Goal: Task Accomplishment & Management: Use online tool/utility

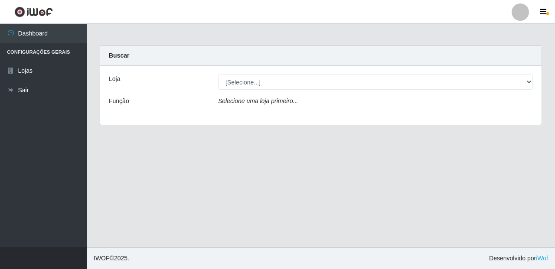
click at [251, 72] on div "Loja [Selecione...] Rede Compras Supermercados - LOJA 4 Função Selecione uma lo…" at bounding box center [321, 95] width 442 height 59
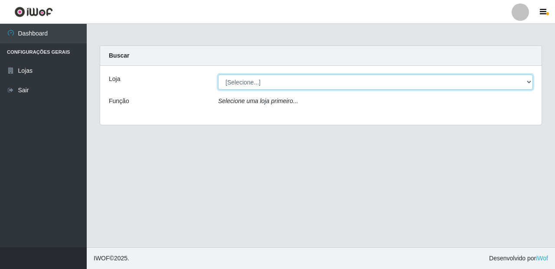
click at [257, 80] on select "[Selecione...] Rede Compras Supermercados - LOJA 4" at bounding box center [375, 82] width 315 height 15
select select "159"
click at [218, 75] on select "[Selecione...] Rede Compras Supermercados - LOJA 4" at bounding box center [375, 82] width 315 height 15
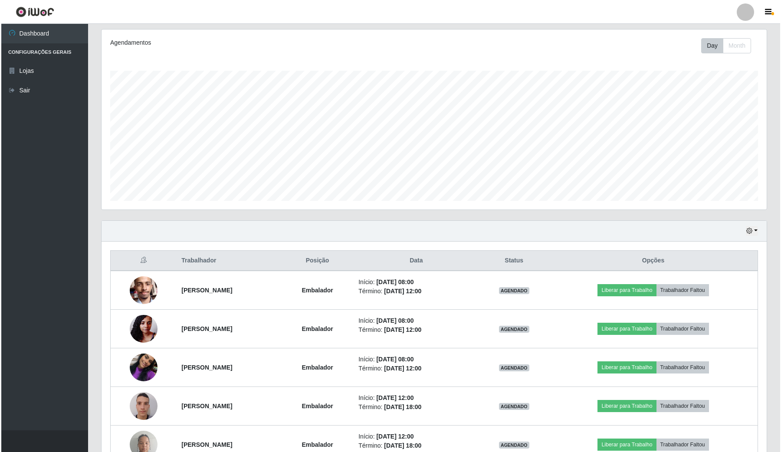
scroll to position [203, 0]
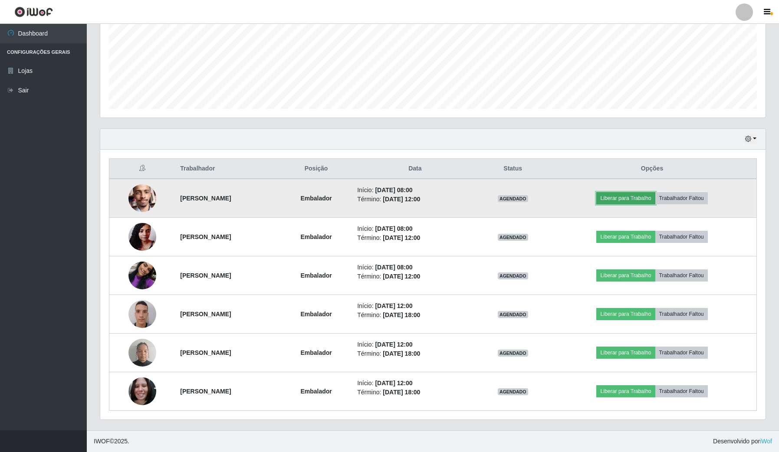
click at [555, 196] on button "Liberar para Trabalho" at bounding box center [625, 198] width 59 height 12
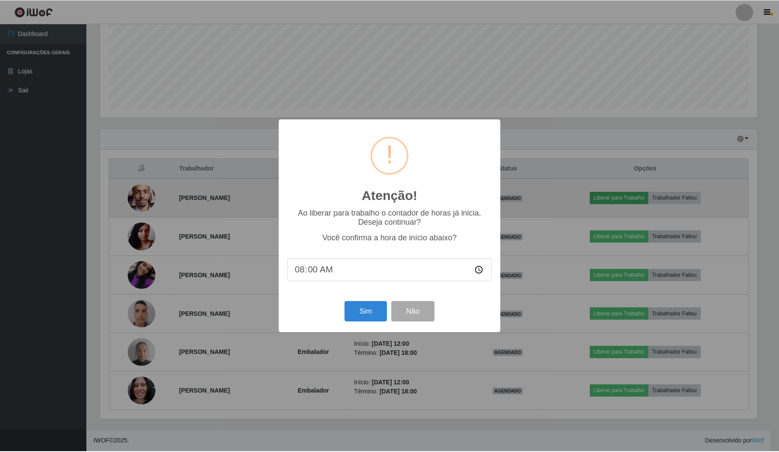
scroll to position [180, 658]
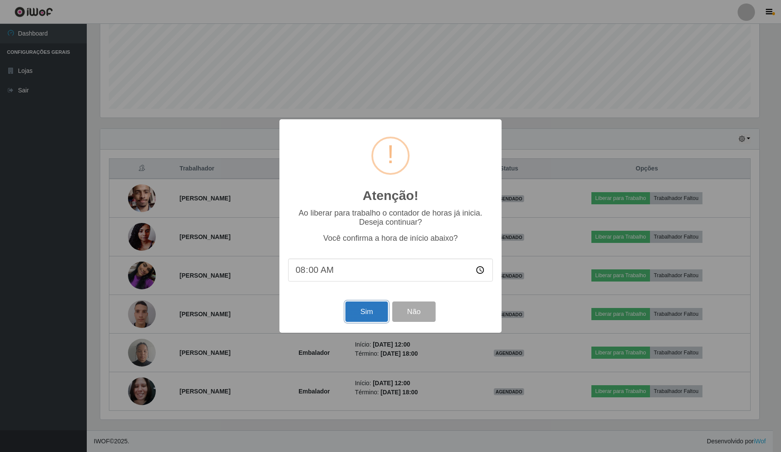
click at [370, 269] on button "Sim" at bounding box center [366, 311] width 42 height 20
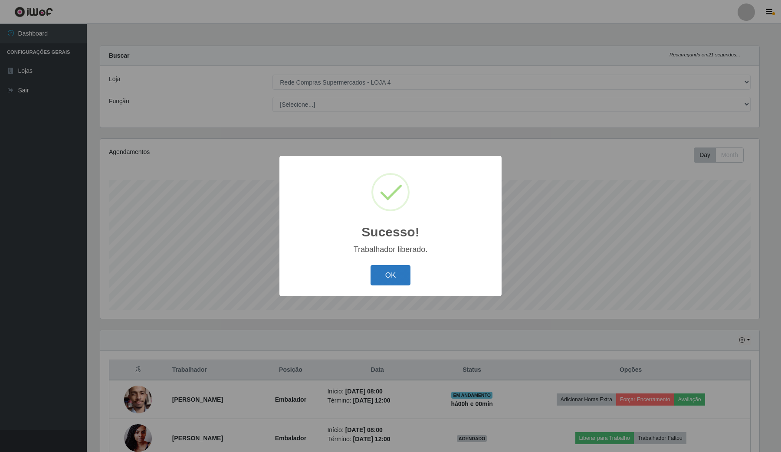
click at [385, 269] on button "OK" at bounding box center [390, 275] width 40 height 20
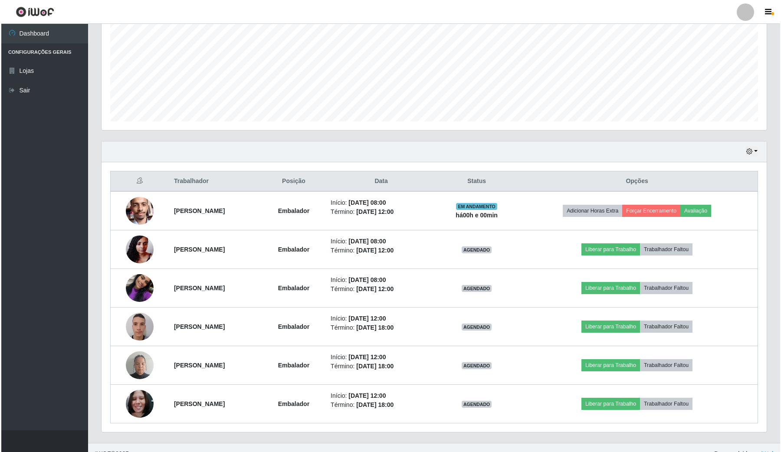
scroll to position [203, 0]
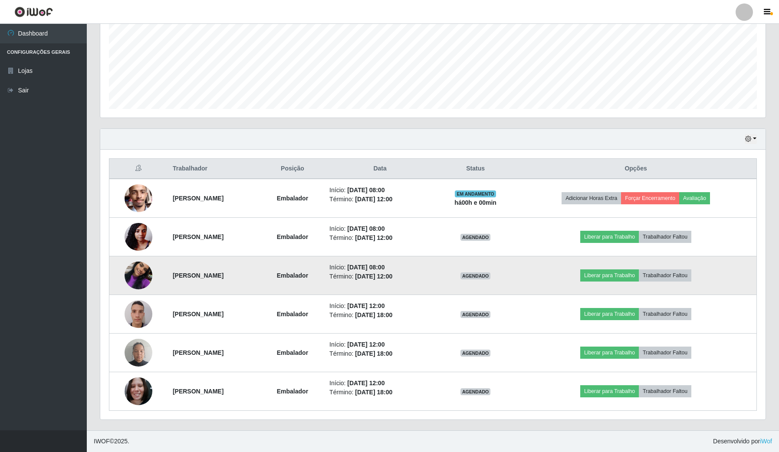
click at [219, 269] on td "[PERSON_NAME]" at bounding box center [213, 275] width 93 height 39
click at [134, 269] on img at bounding box center [138, 275] width 28 height 49
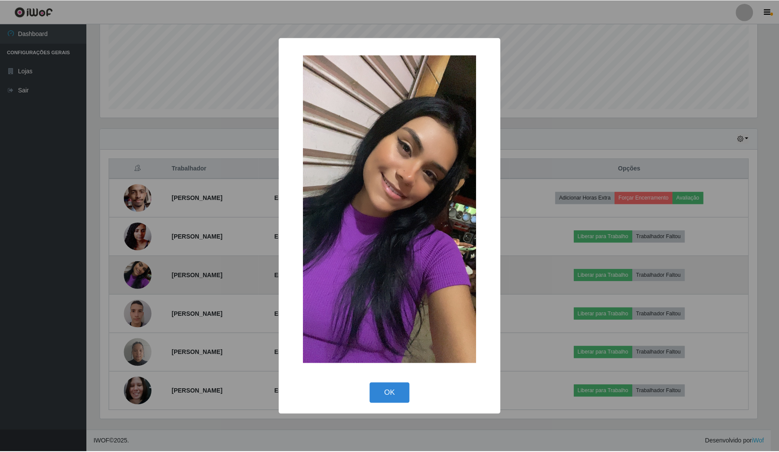
scroll to position [180, 658]
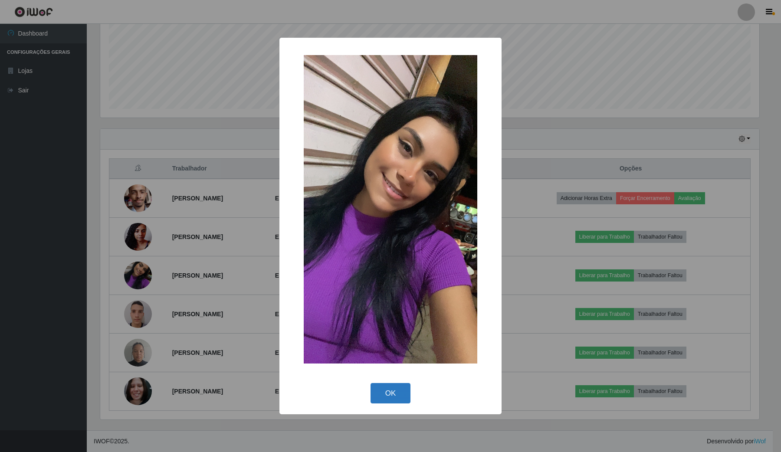
click at [379, 269] on button "OK" at bounding box center [390, 393] width 40 height 20
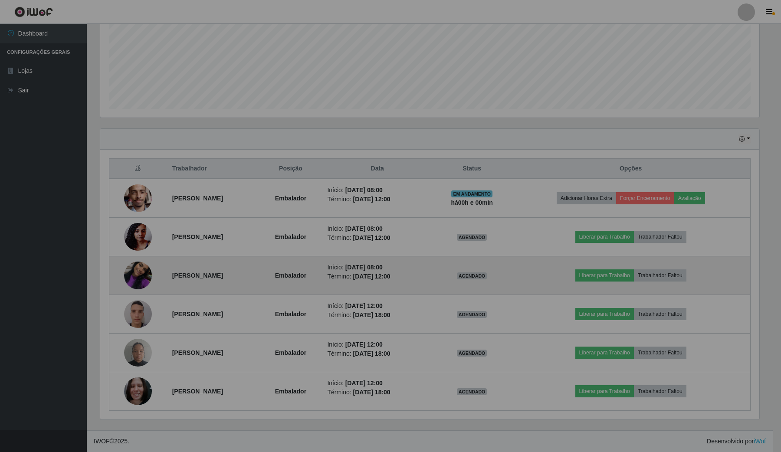
scroll to position [180, 664]
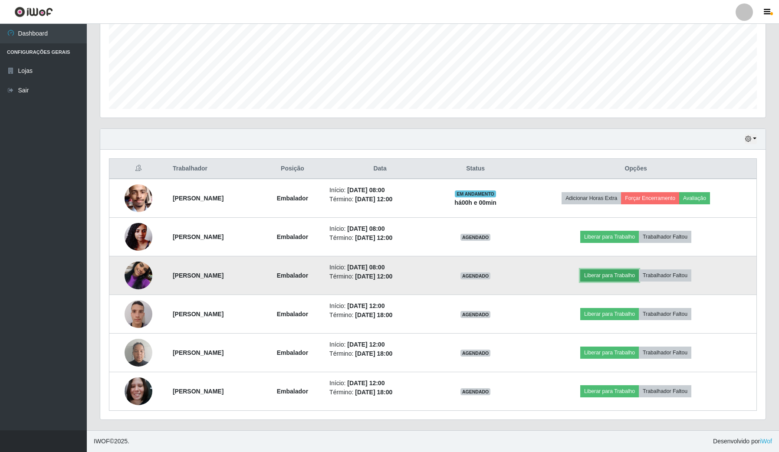
click at [555, 269] on button "Liberar para Trabalho" at bounding box center [609, 275] width 59 height 12
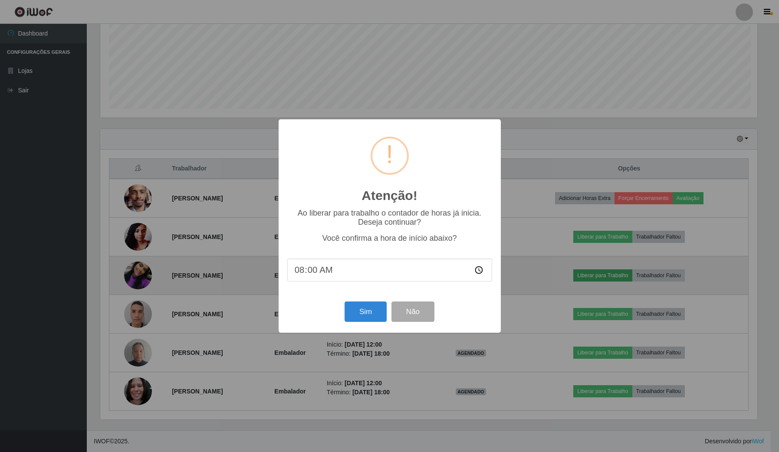
scroll to position [180, 658]
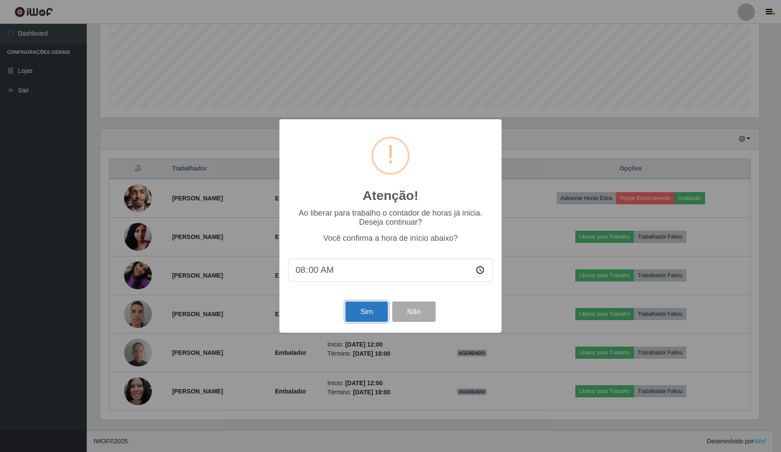
click at [371, 269] on button "Sim" at bounding box center [366, 311] width 42 height 20
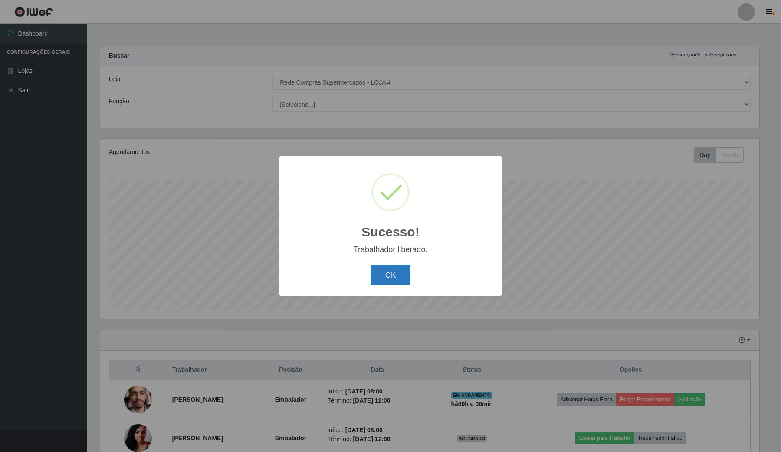
click at [391, 269] on button "OK" at bounding box center [390, 275] width 40 height 20
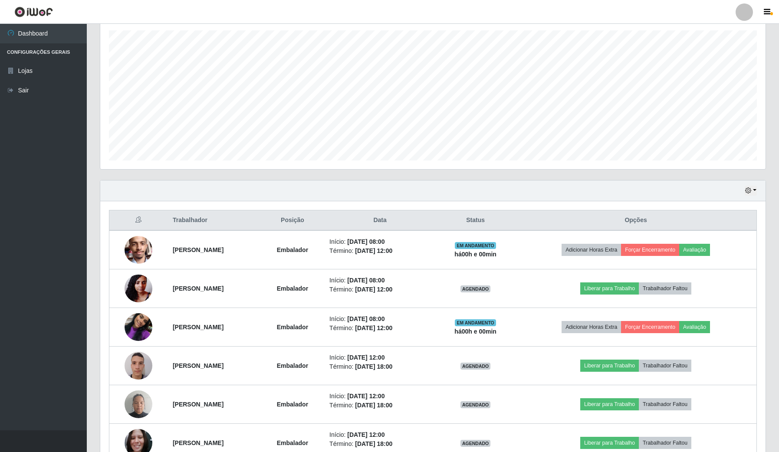
scroll to position [163, 0]
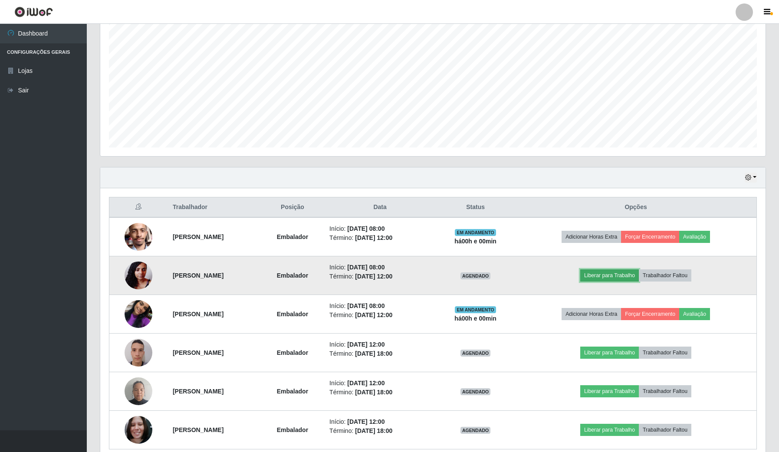
click at [555, 269] on button "Liberar para Trabalho" at bounding box center [609, 275] width 59 height 12
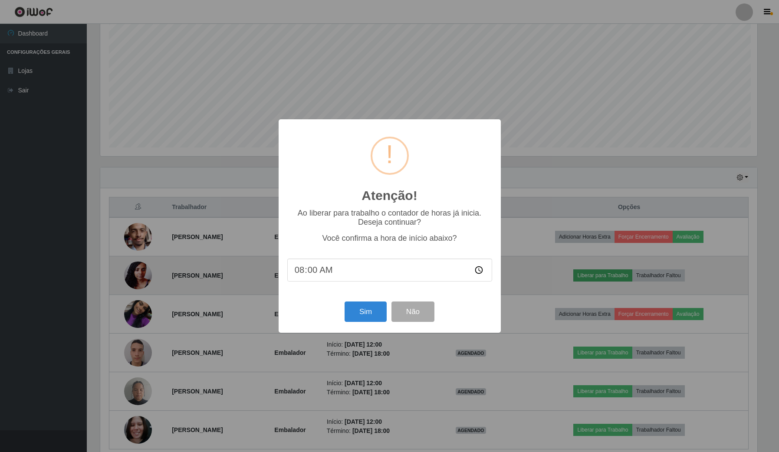
scroll to position [0, 0]
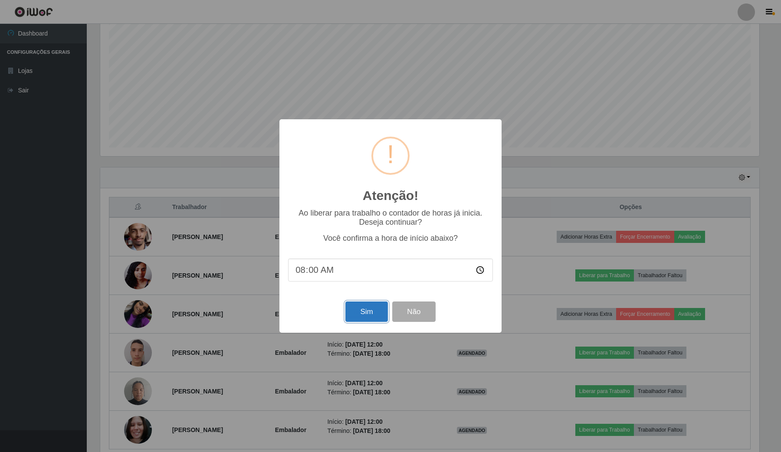
click at [376, 269] on button "Sim" at bounding box center [366, 311] width 42 height 20
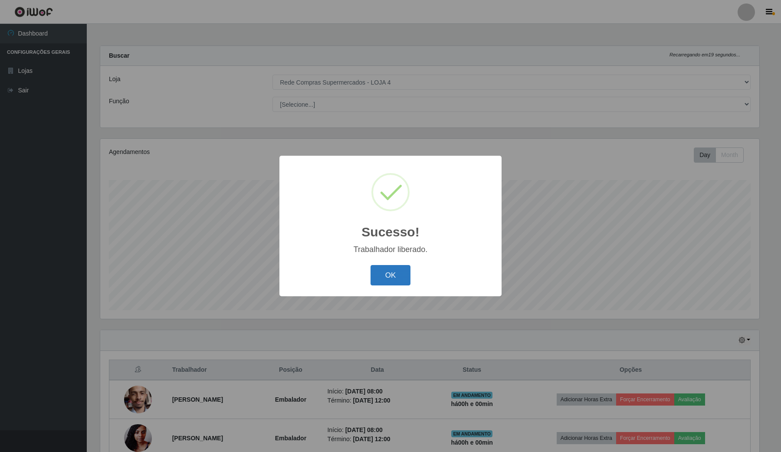
click at [385, 269] on button "OK" at bounding box center [390, 275] width 40 height 20
